Goal: Information Seeking & Learning: Learn about a topic

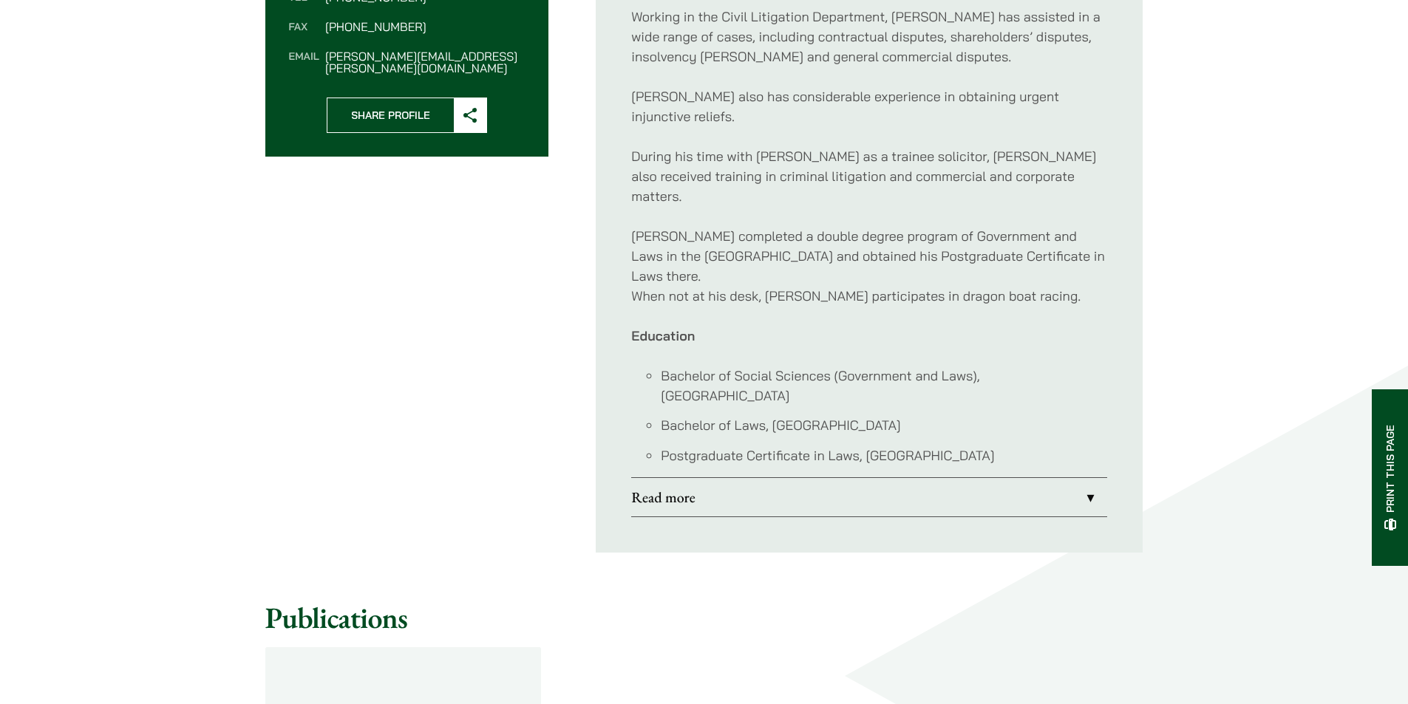
scroll to position [739, 0]
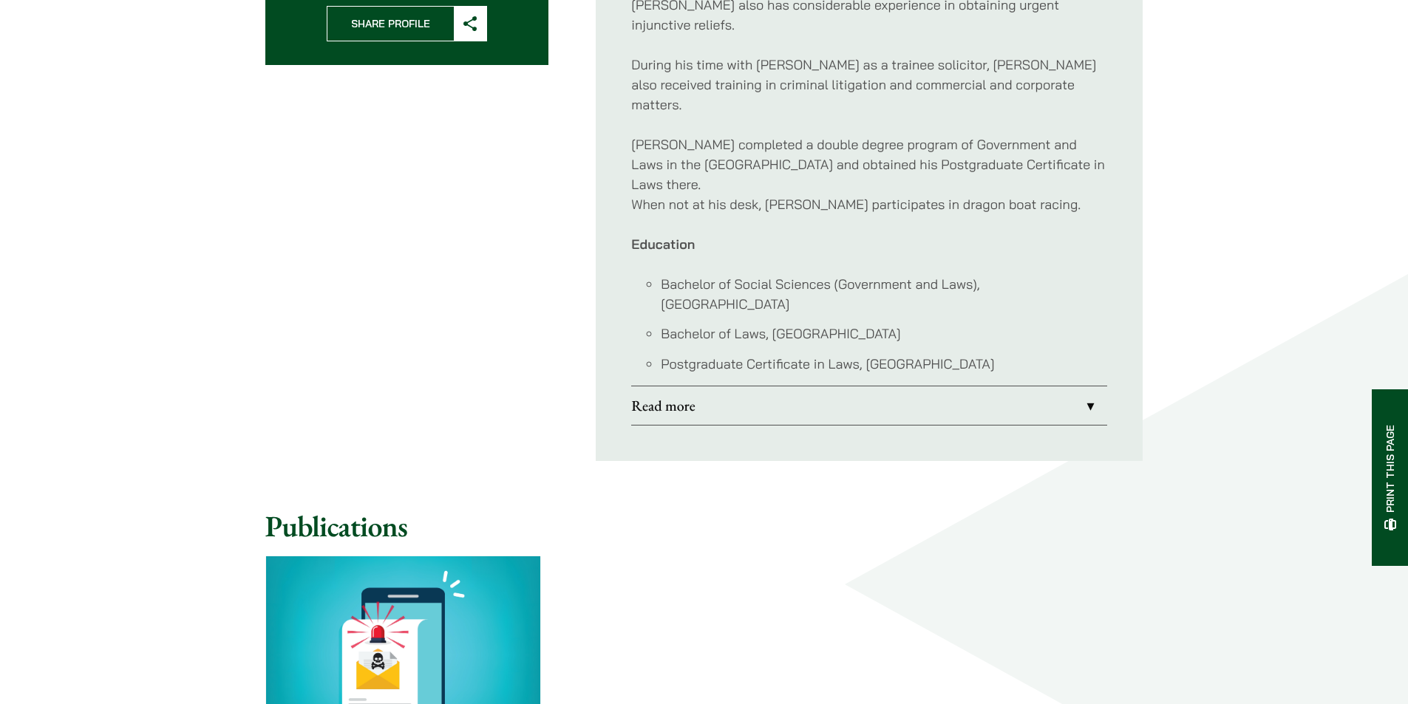
click at [718, 387] on link "Read more" at bounding box center [869, 406] width 476 height 38
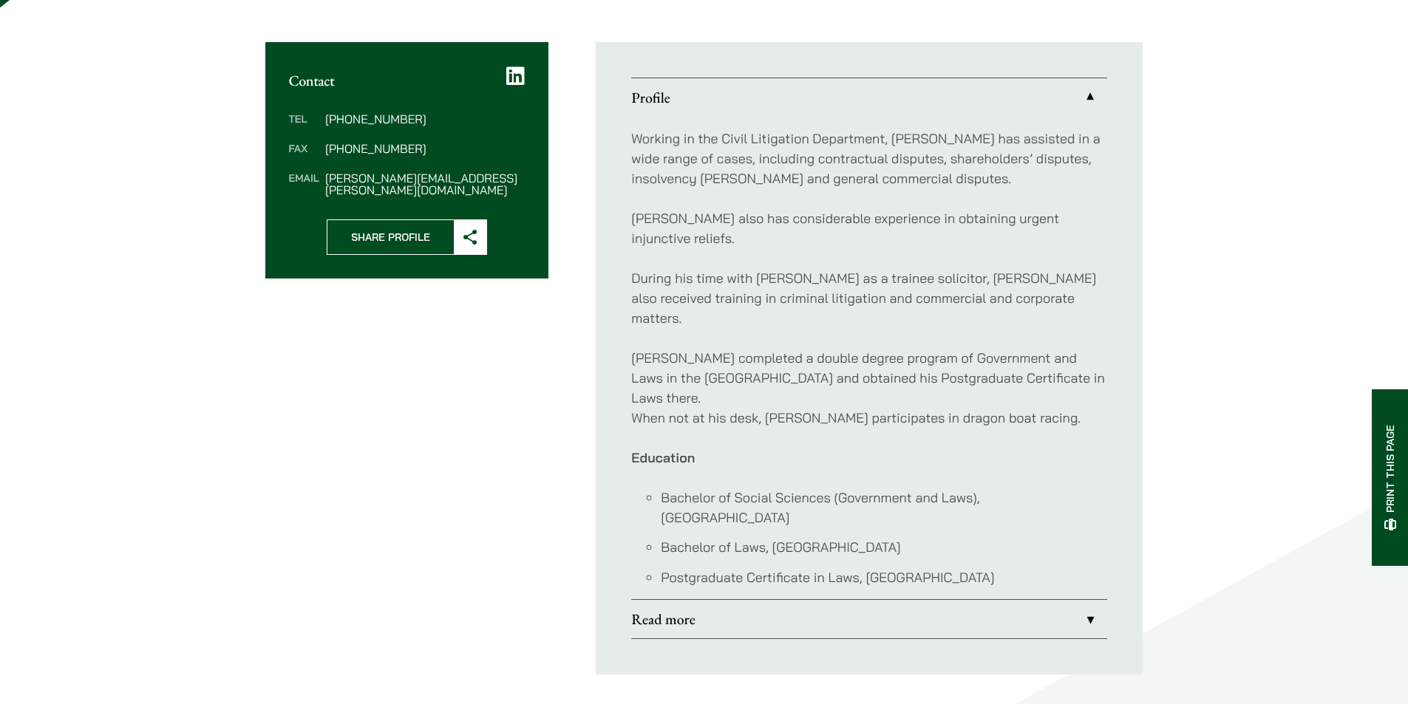
scroll to position [564, 0]
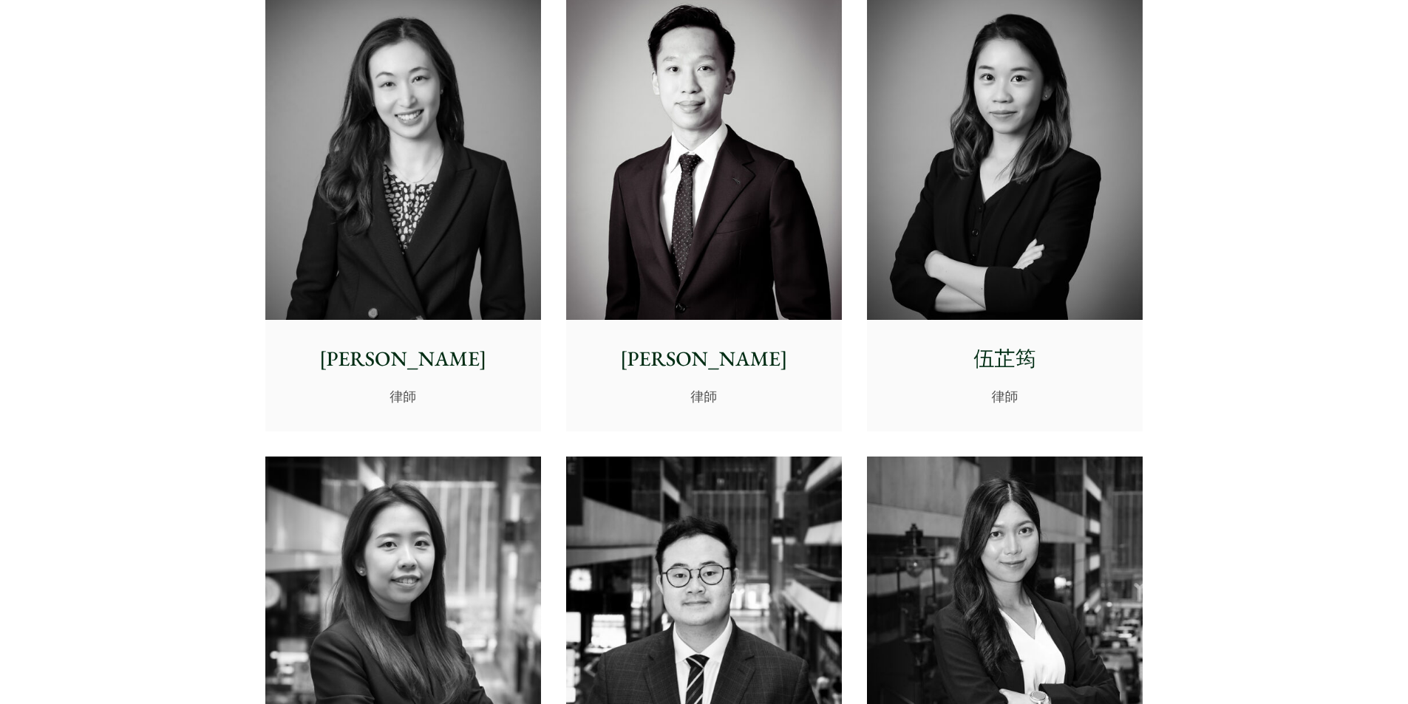
scroll to position [4804, 0]
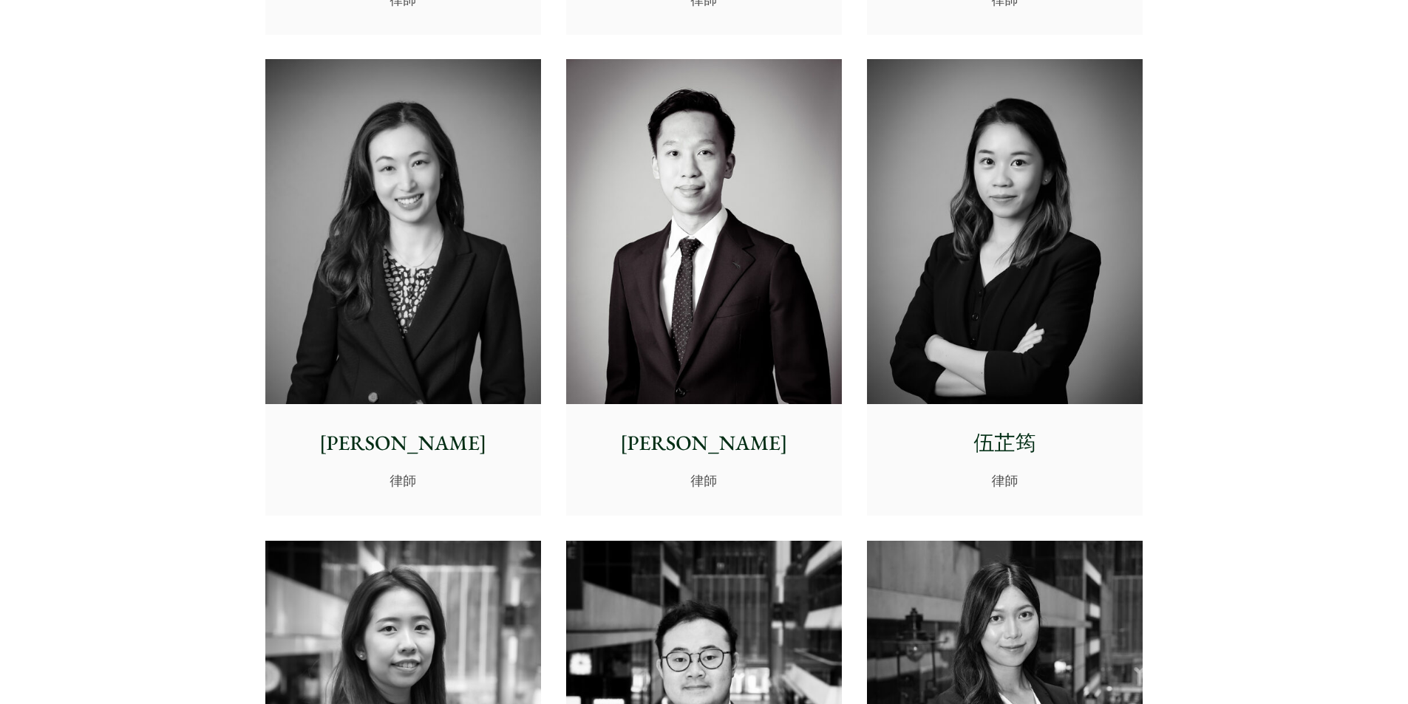
click at [664, 234] on img at bounding box center [704, 231] width 276 height 345
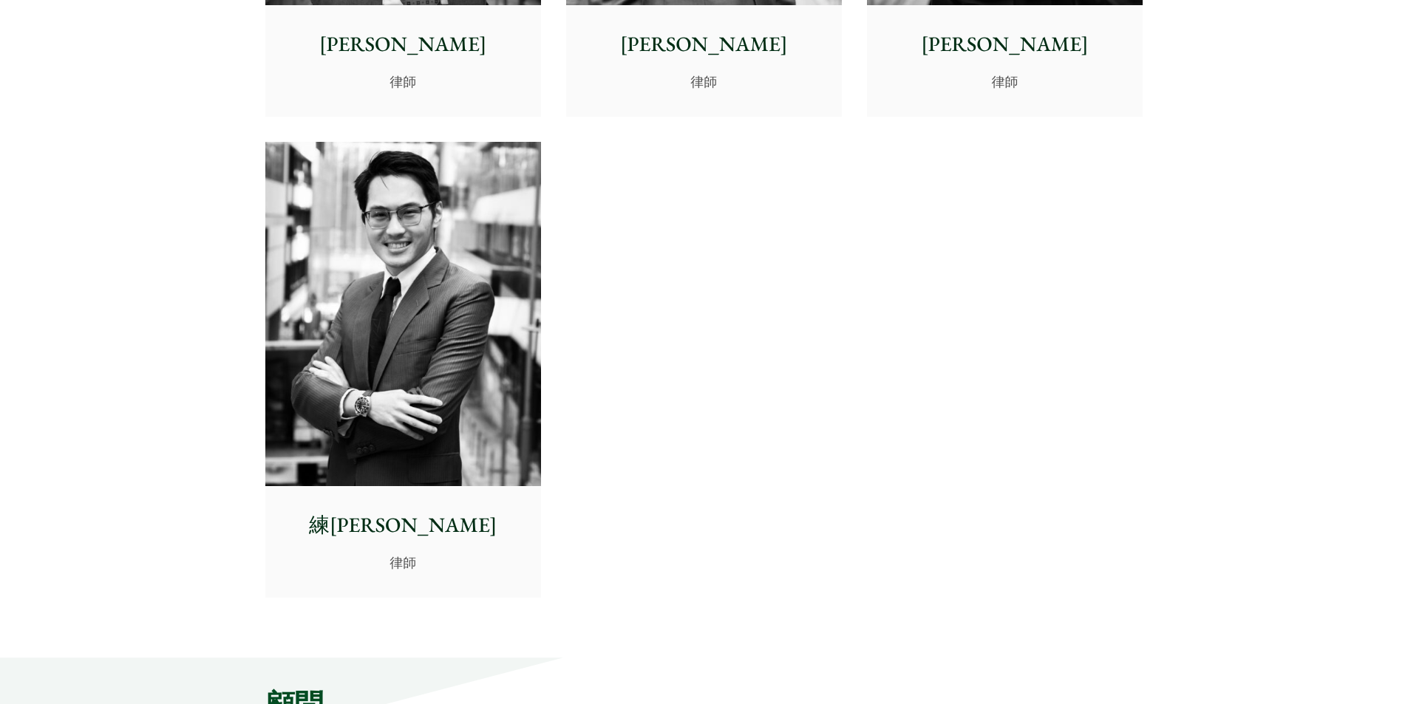
scroll to position [6209, 0]
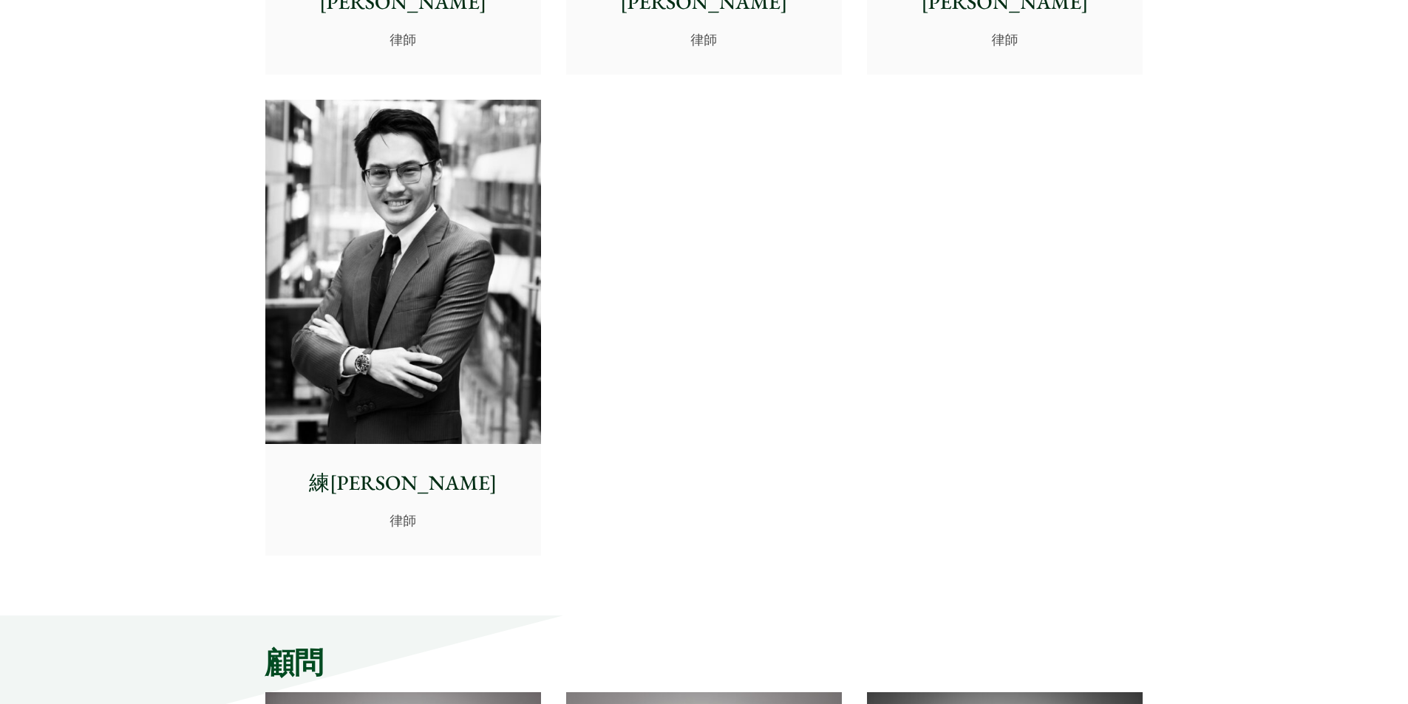
click at [277, 276] on img at bounding box center [403, 272] width 276 height 345
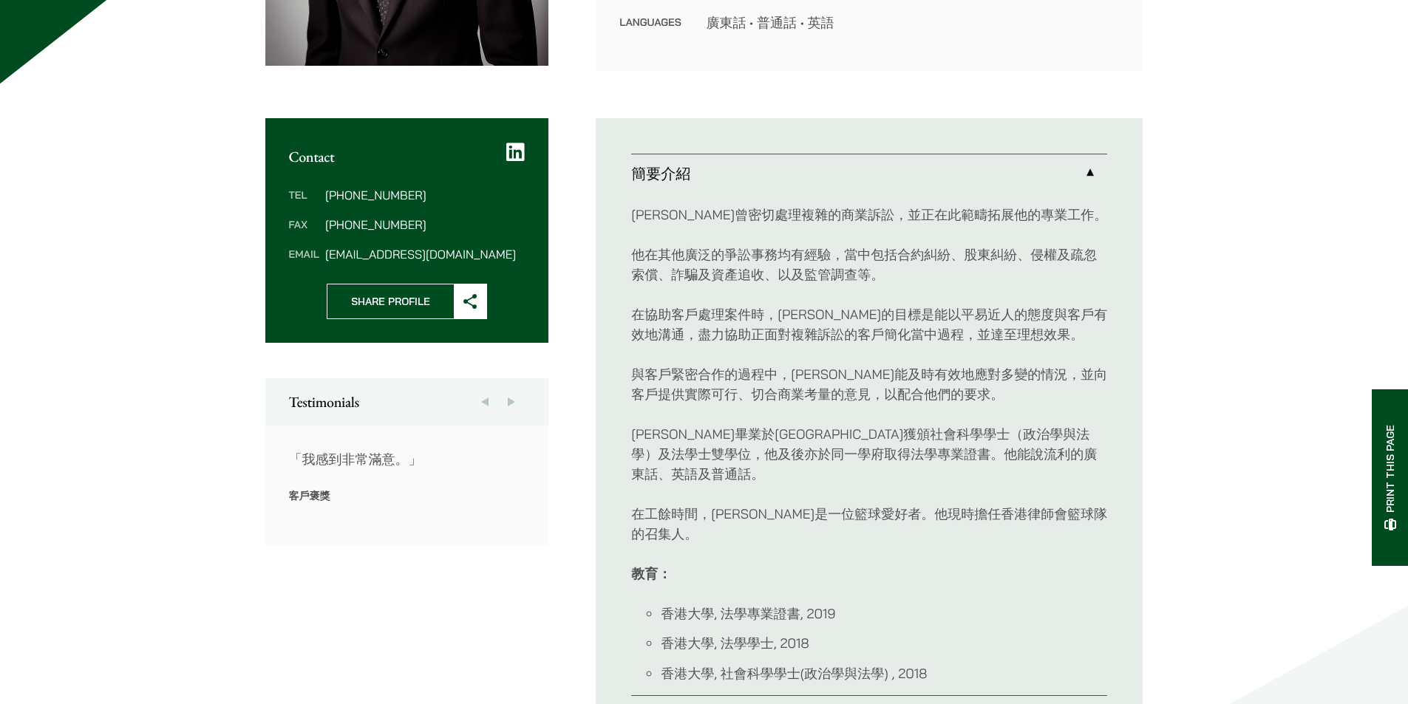
scroll to position [665, 0]
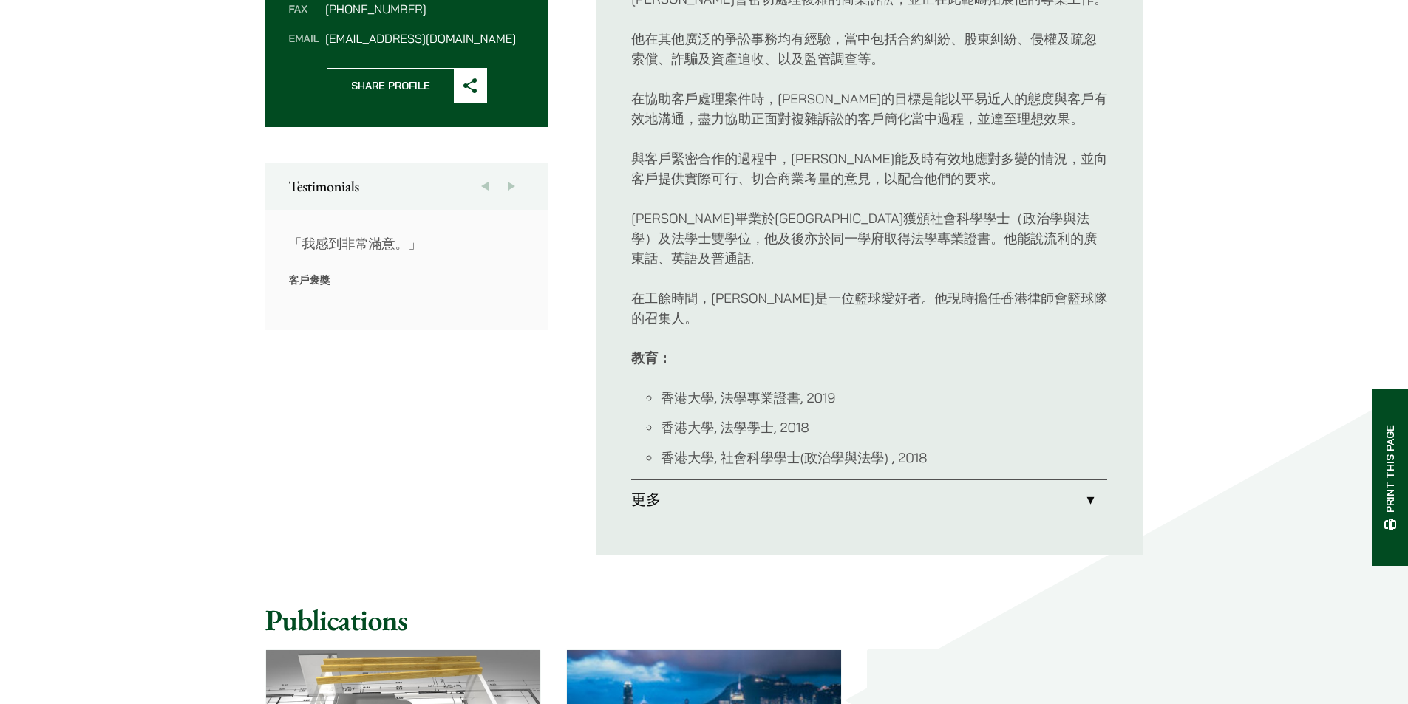
click at [738, 480] on link "更多" at bounding box center [869, 499] width 476 height 38
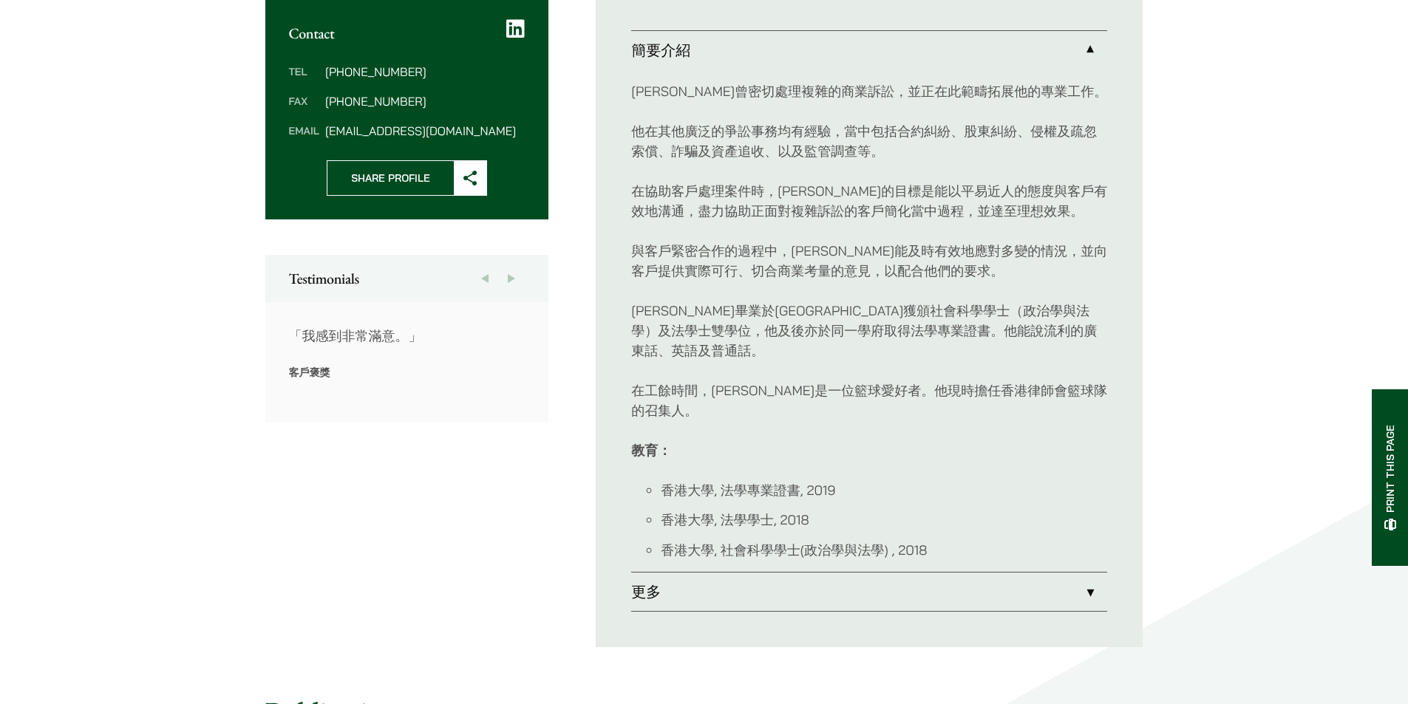
scroll to position [568, 0]
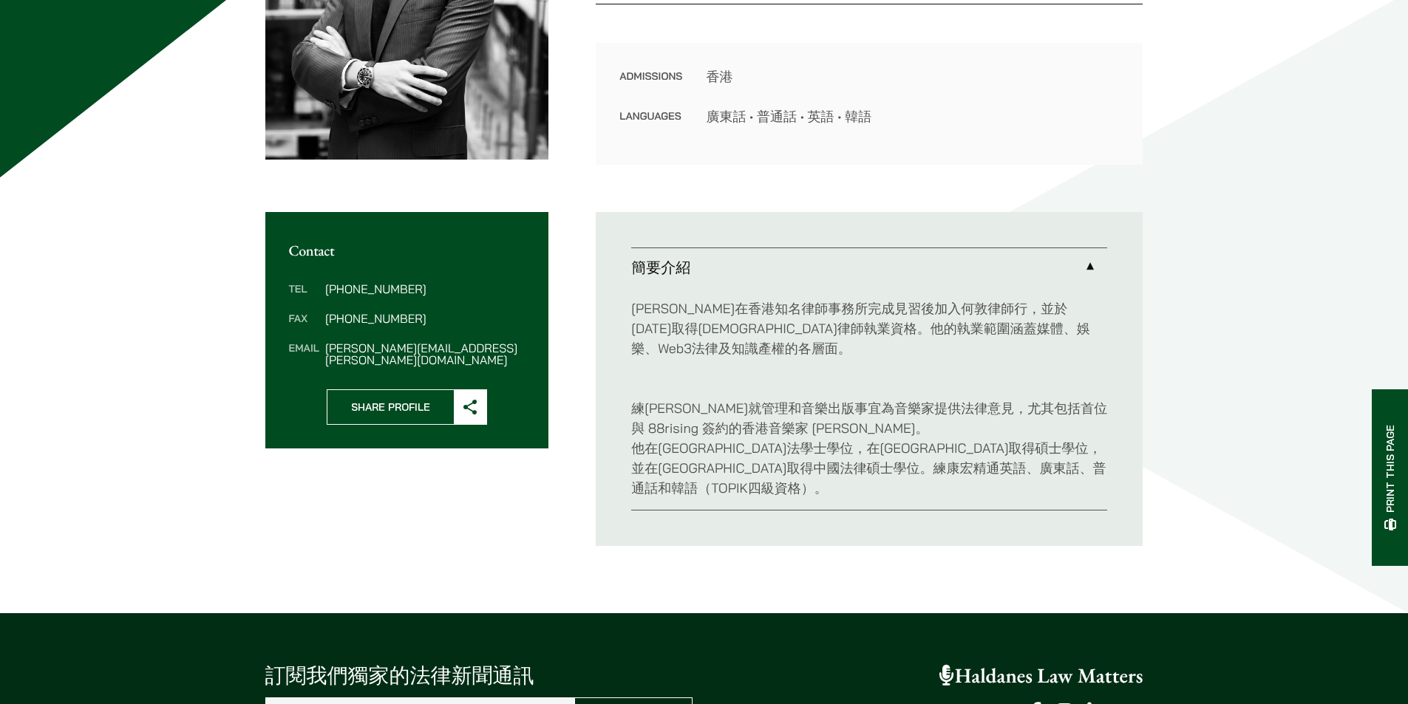
scroll to position [148, 0]
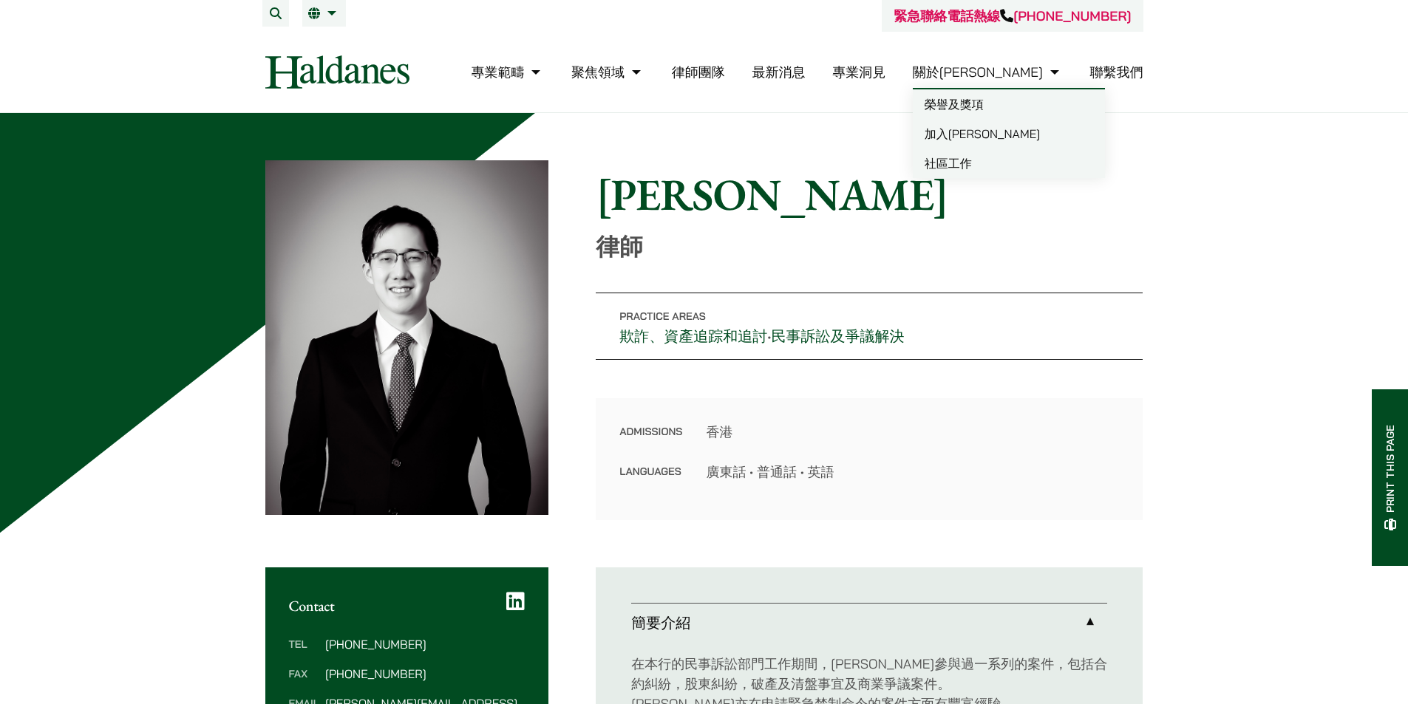
click at [1014, 106] on link "榮譽及獎項" at bounding box center [1009, 104] width 192 height 30
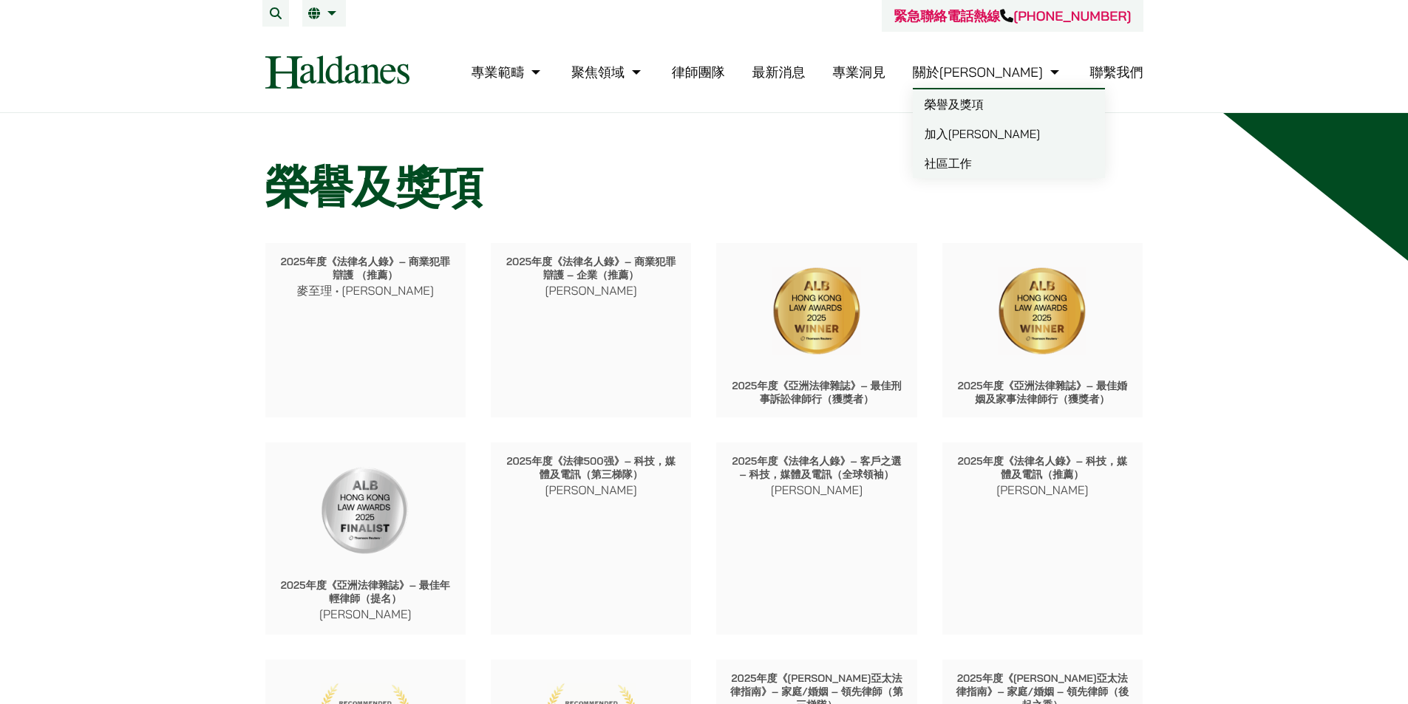
click at [1010, 136] on link "加入[PERSON_NAME]" at bounding box center [1009, 134] width 192 height 30
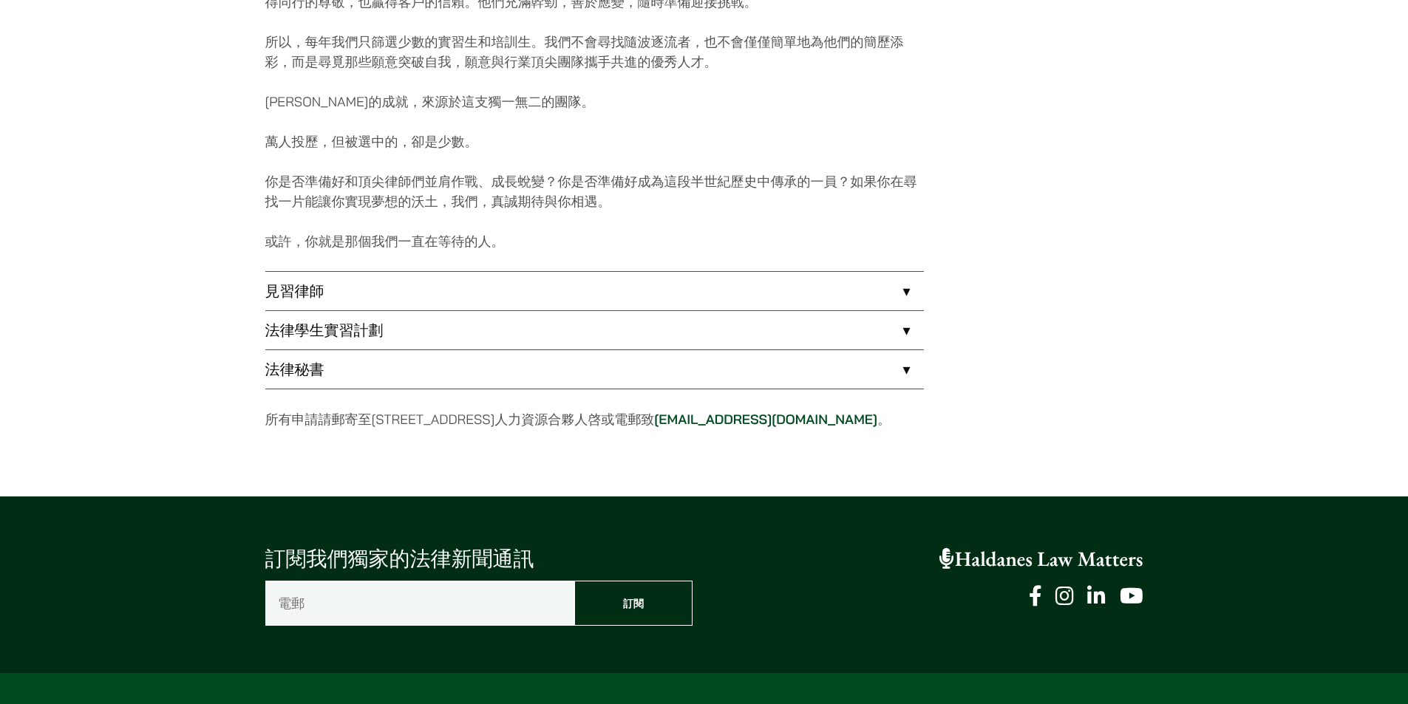
scroll to position [1109, 0]
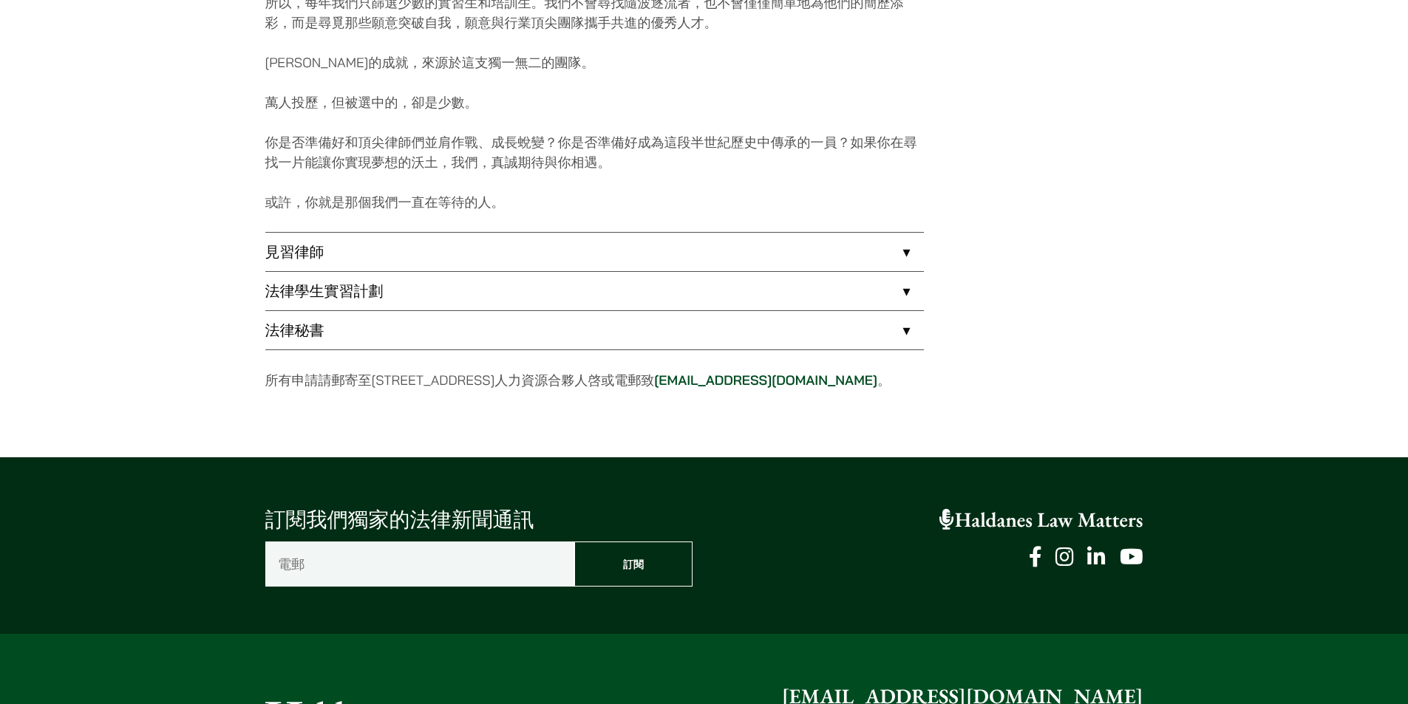
click at [789, 245] on link "見習律師" at bounding box center [594, 252] width 659 height 38
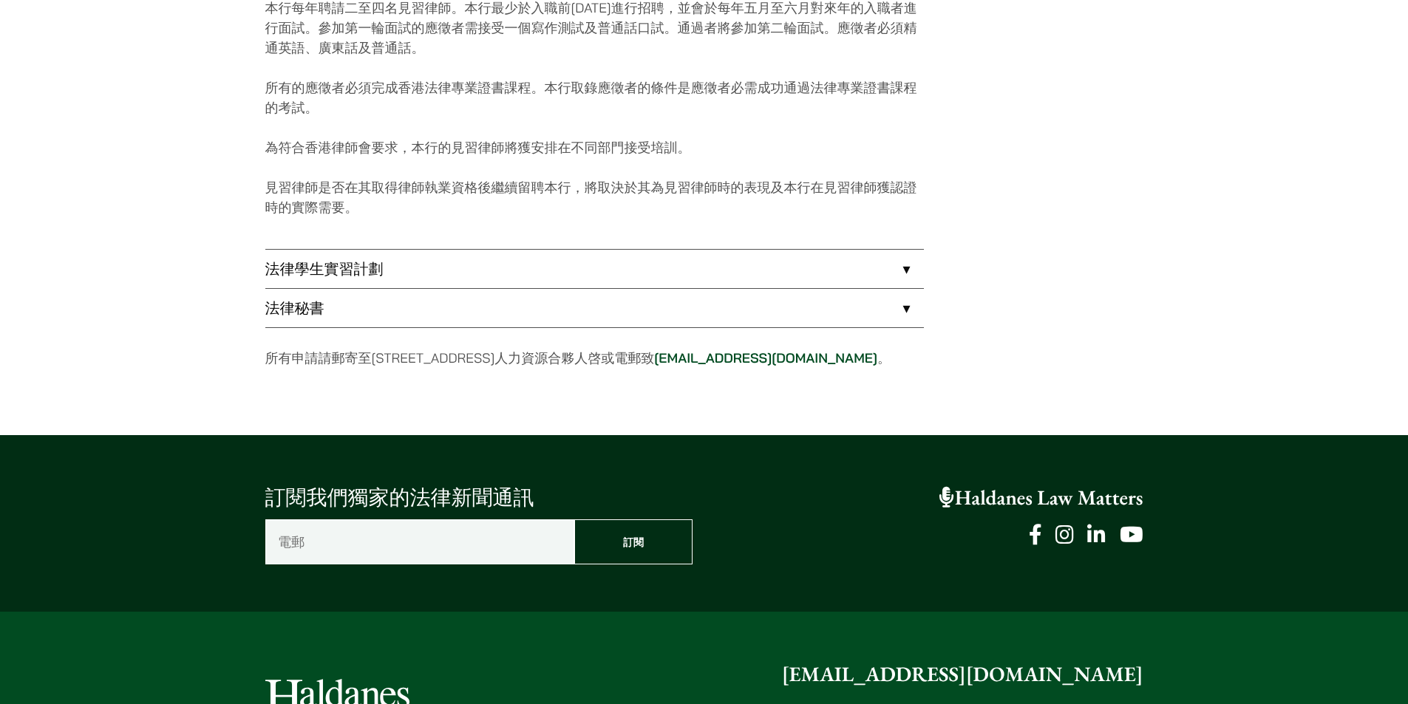
scroll to position [1404, 0]
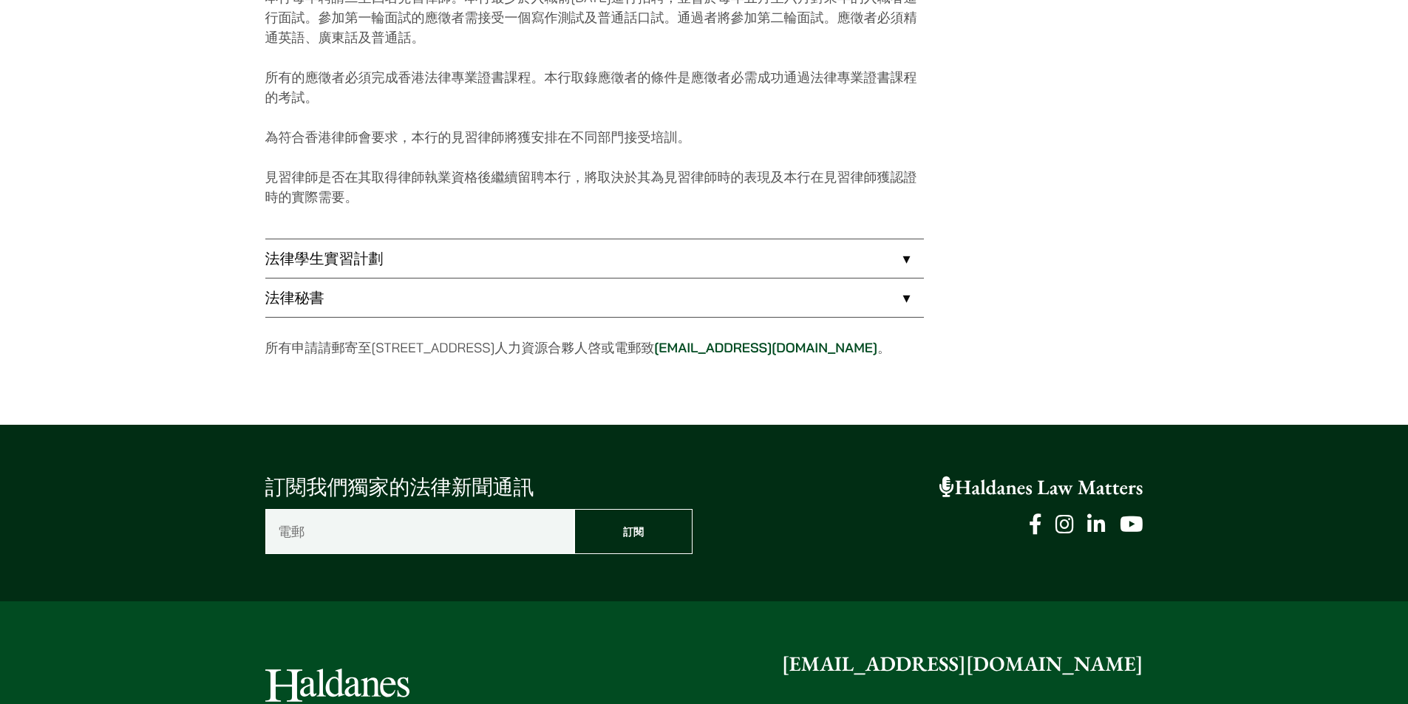
click at [877, 250] on link "法律學生實習計劃" at bounding box center [594, 258] width 659 height 38
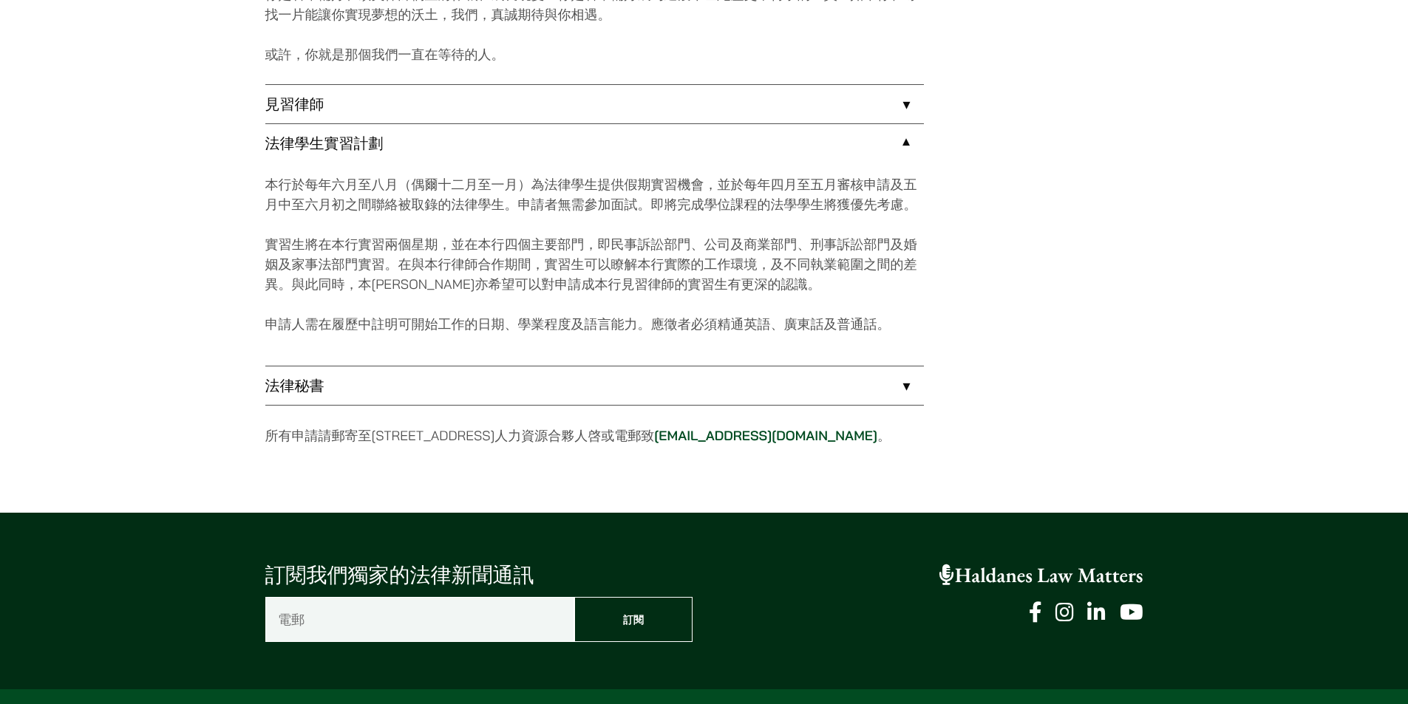
scroll to position [1183, 0]
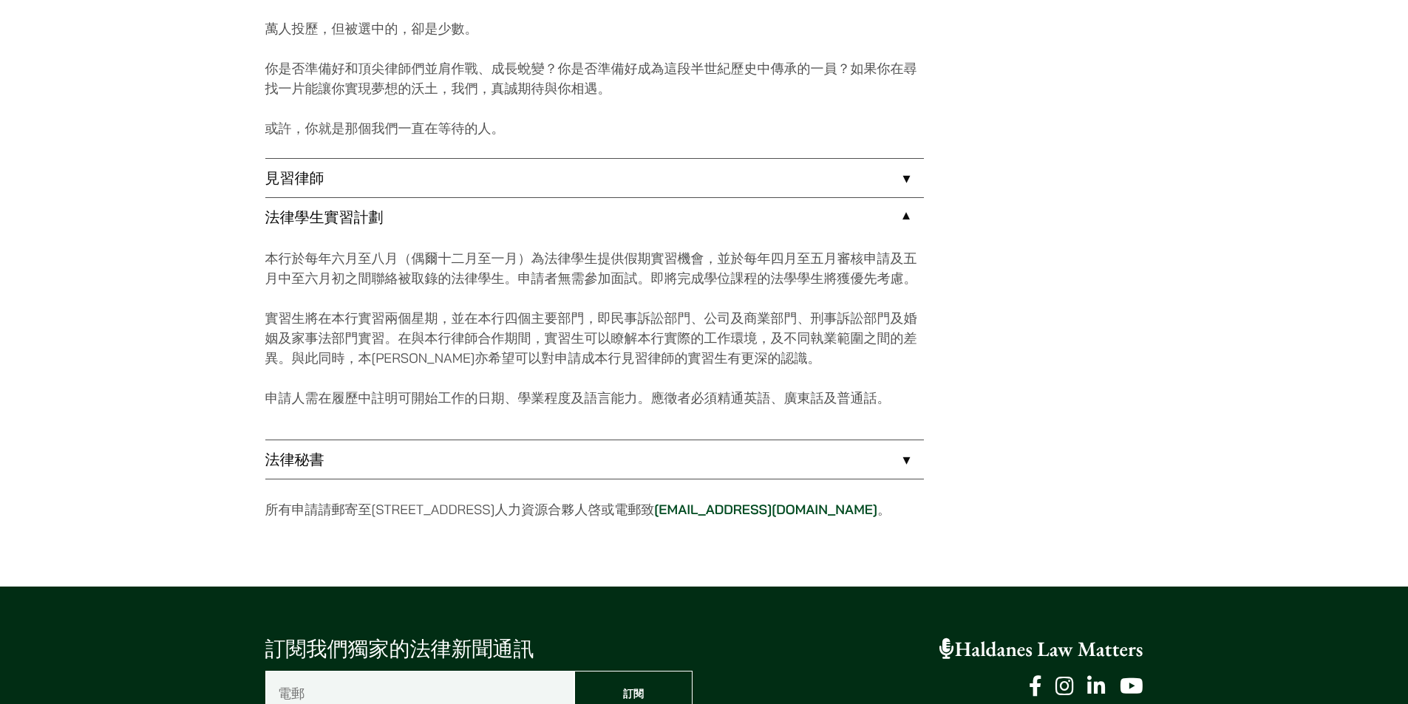
click at [854, 190] on link "見習律師" at bounding box center [594, 178] width 659 height 38
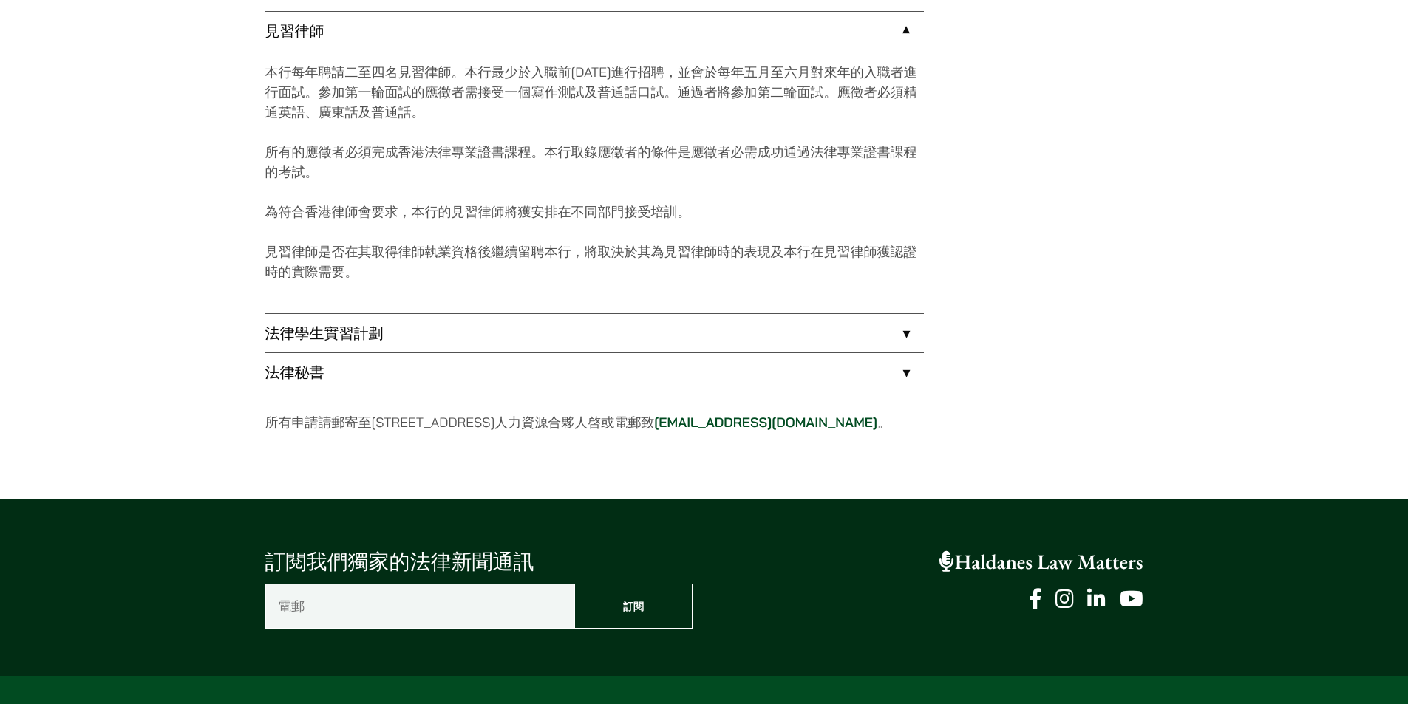
scroll to position [1330, 0]
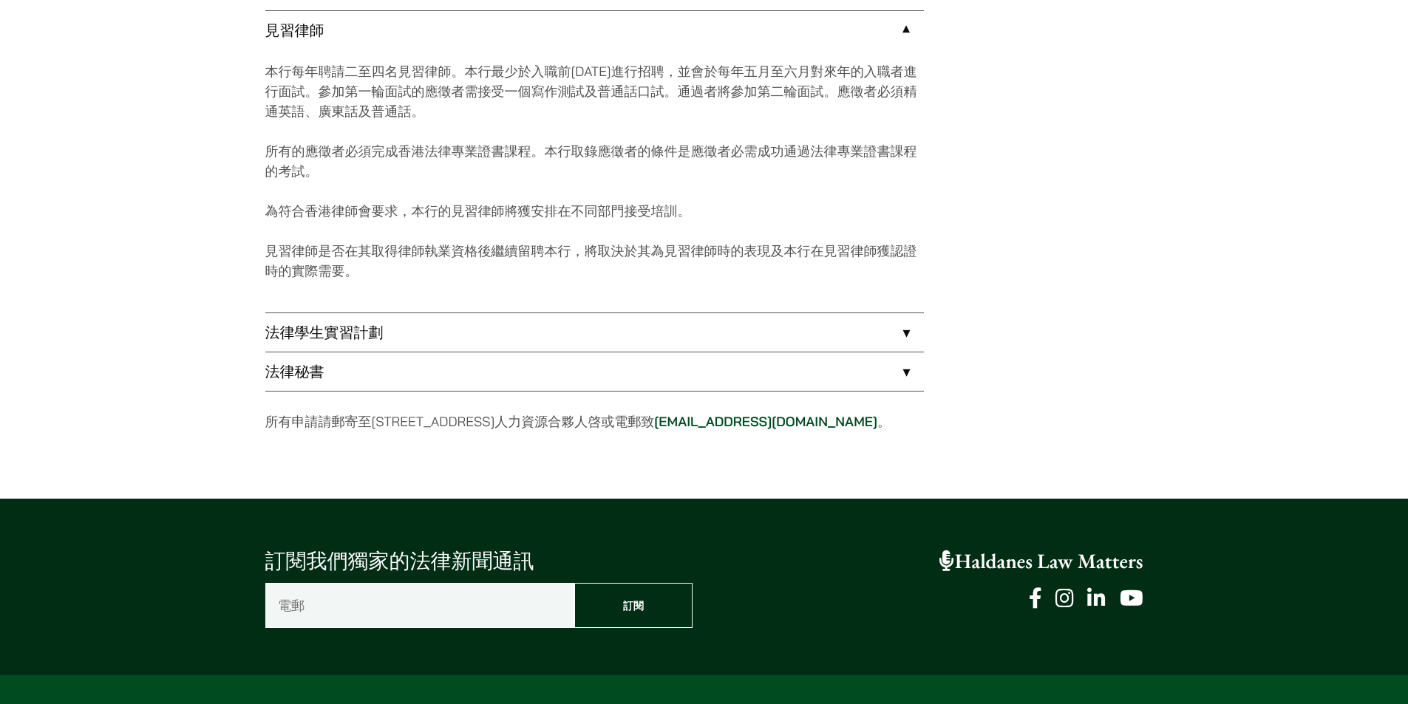
click at [854, 378] on link "法律秘書" at bounding box center [594, 372] width 659 height 38
